Goal: Information Seeking & Learning: Find specific page/section

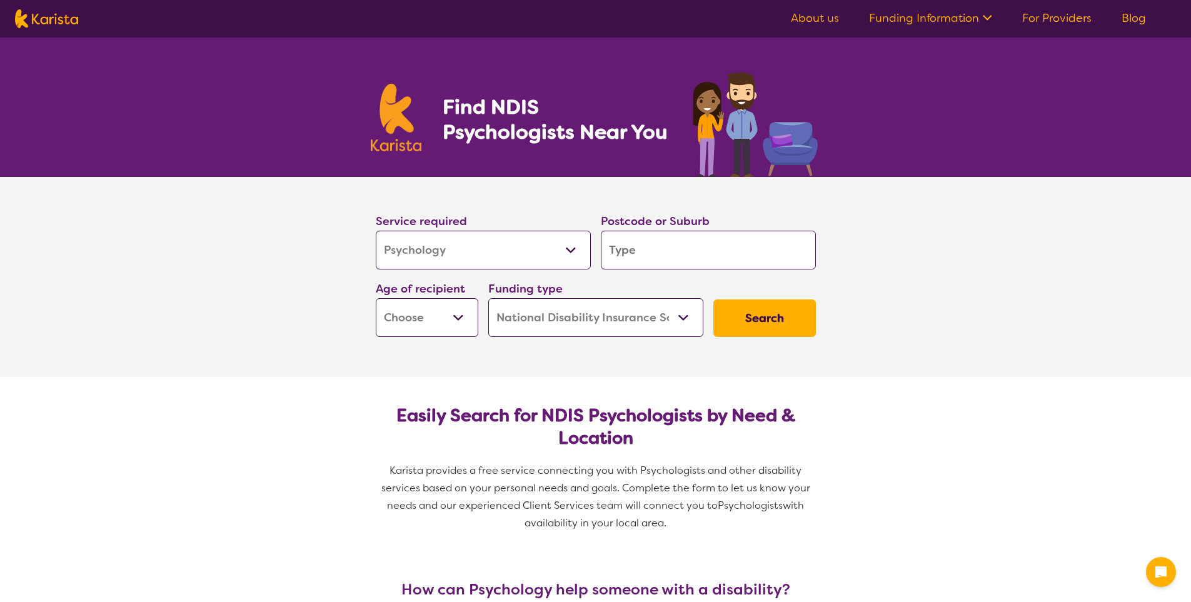
select select "Psychology"
select select "NDIS"
select select "Psychology"
select select "NDIS"
click at [624, 246] on input "search" at bounding box center [708, 250] width 215 height 39
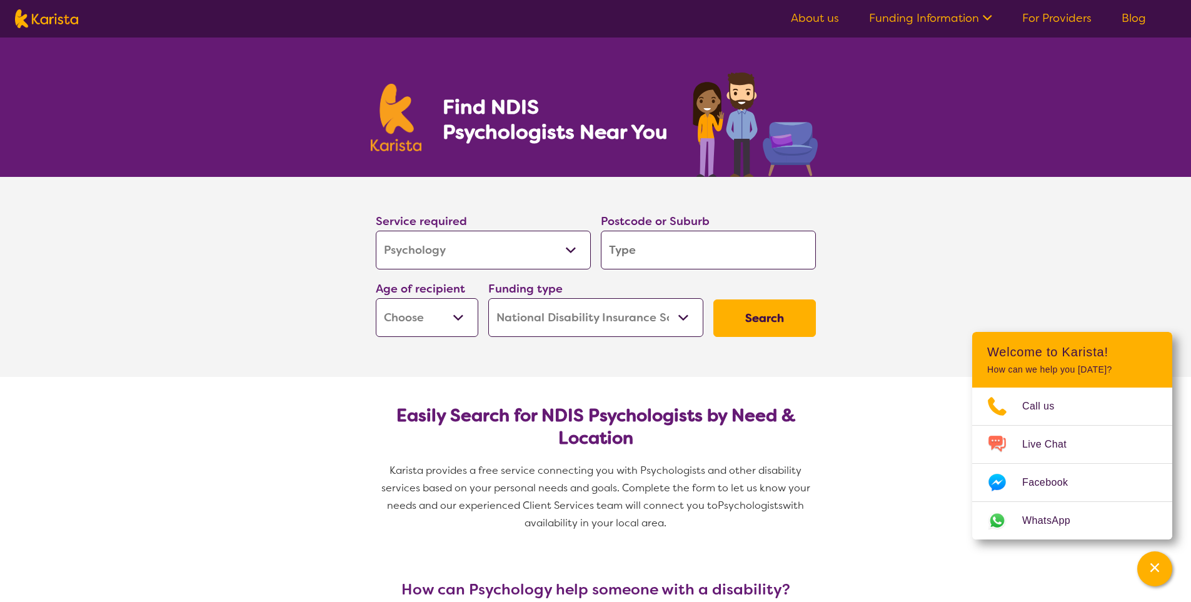
type input "3136"
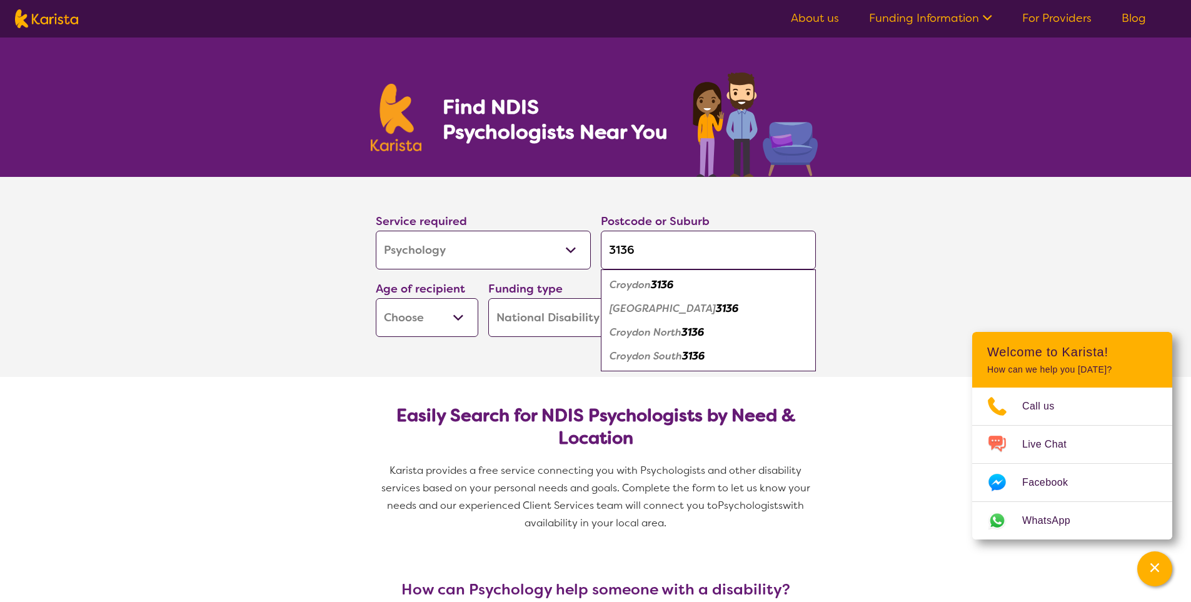
click at [627, 284] on em "Croydon" at bounding box center [630, 284] width 41 height 13
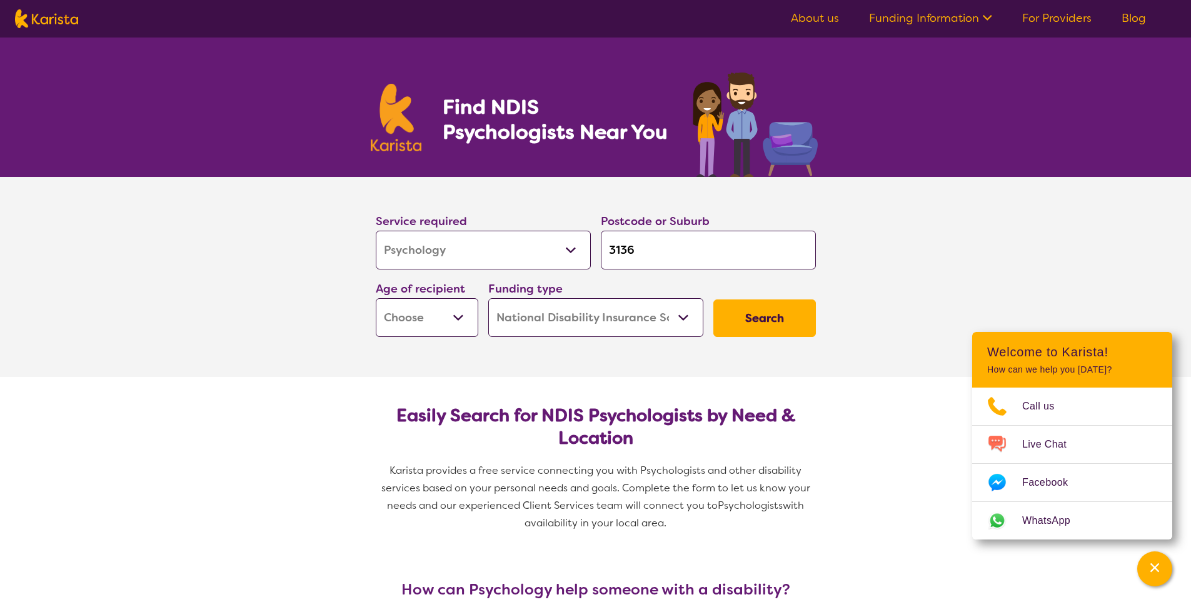
click at [433, 318] on select "Early Childhood - 0 to 9 Child - 10 to 11 Adolescent - 12 to 17 Adult - 18 to 6…" at bounding box center [427, 317] width 103 height 39
select select "CH"
click at [376, 298] on select "Early Childhood - 0 to 9 Child - 10 to 11 Adolescent - 12 to 17 Adult - 18 to 6…" at bounding box center [427, 317] width 103 height 39
select select "CH"
click at [686, 318] on select "Home Care Package (HCP) National Disability Insurance Scheme (NDIS) I don't know" at bounding box center [595, 317] width 215 height 39
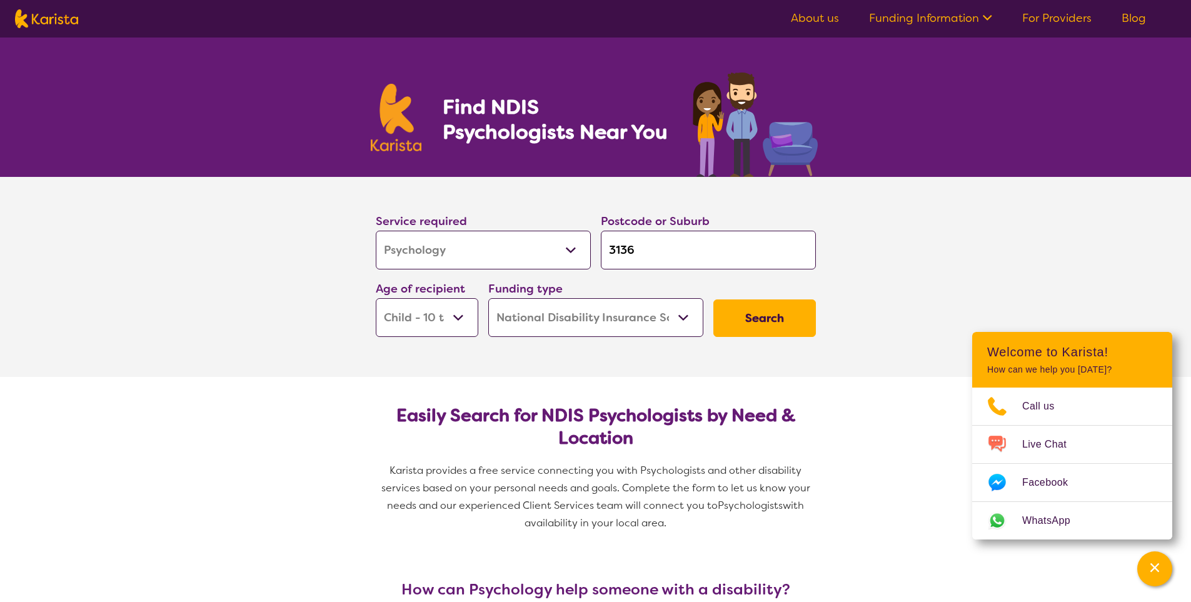
select select "i-don-t-know"
click at [488, 298] on select "Home Care Package (HCP) National Disability Insurance Scheme (NDIS) I don't know" at bounding box center [595, 317] width 215 height 39
select select "i-don-t-know"
click at [785, 315] on button "Search" at bounding box center [764, 318] width 103 height 38
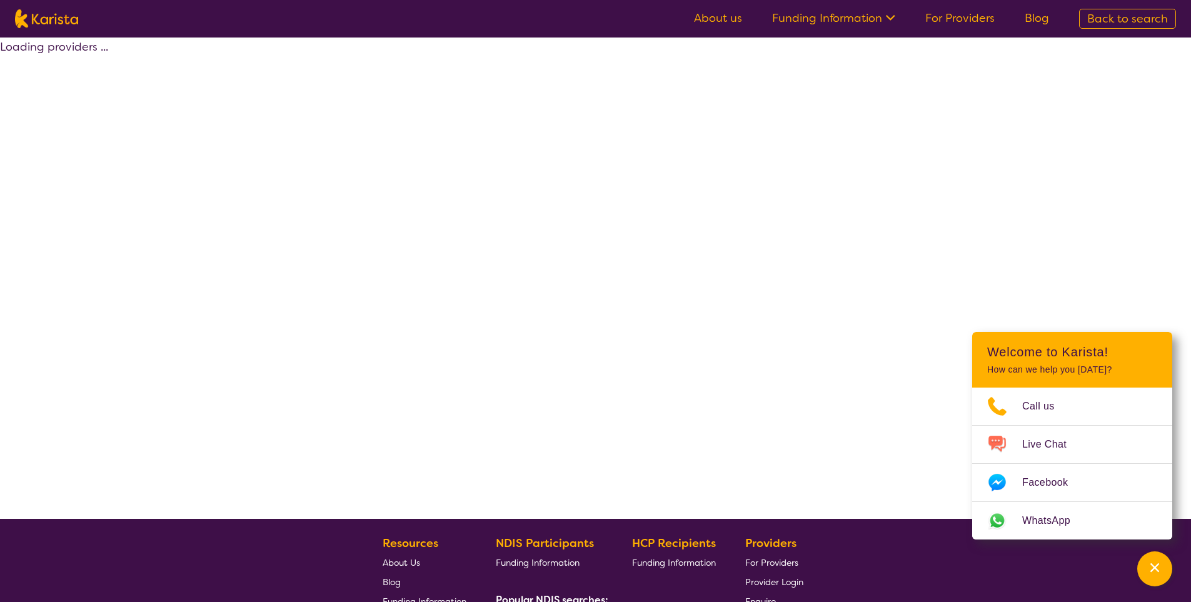
select select "Psychology"
select select "CH"
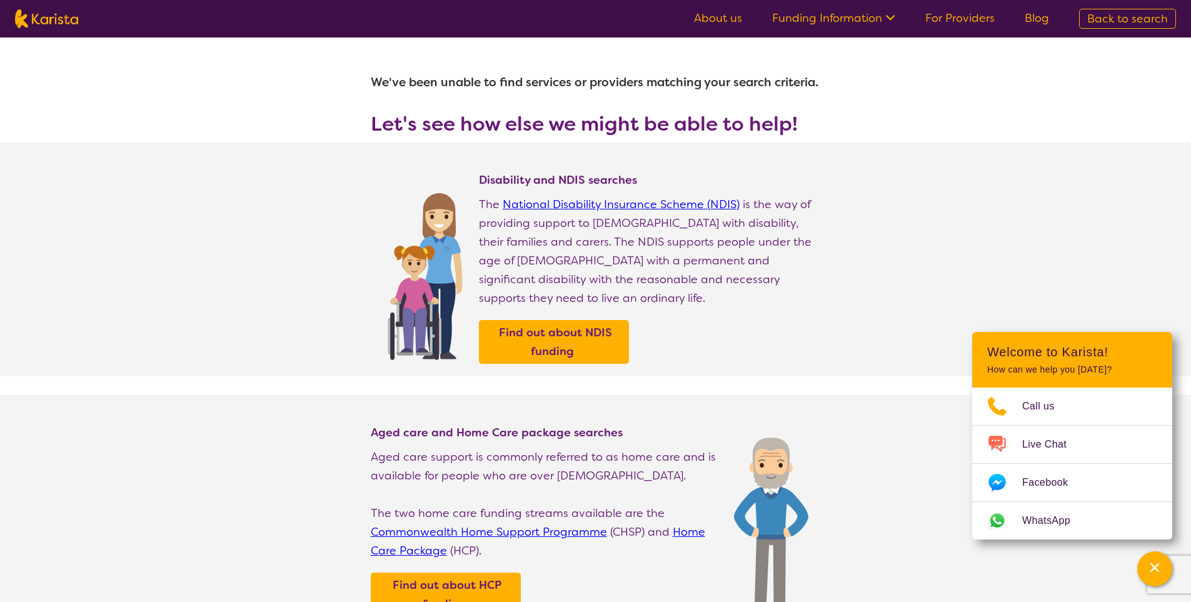
select select "Psychology"
select select "CH"
select select "NDIS"
select select "Psychology"
select select "CH"
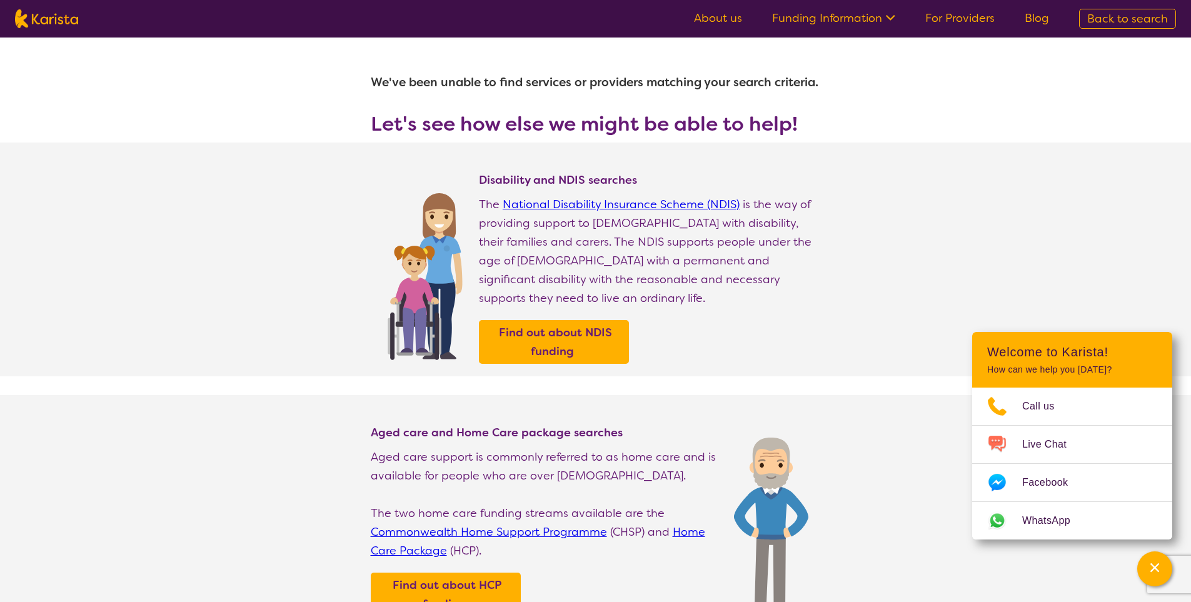
select select "NDIS"
